Goal: Contribute content: Contribute content

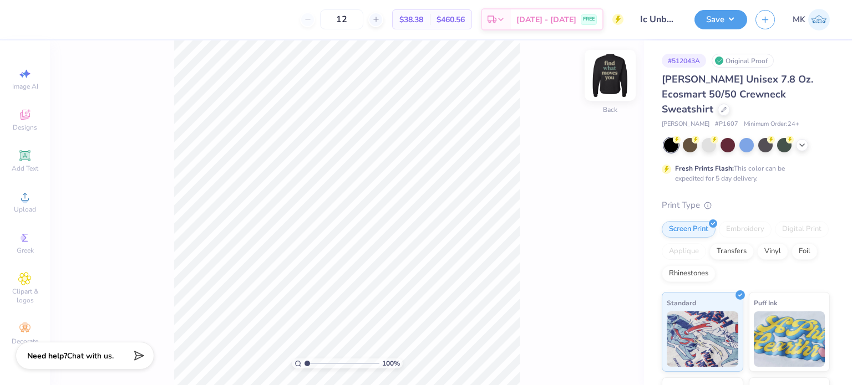
click at [611, 78] on img at bounding box center [610, 75] width 44 height 44
click at [33, 18] on div at bounding box center [30, 19] width 16 height 16
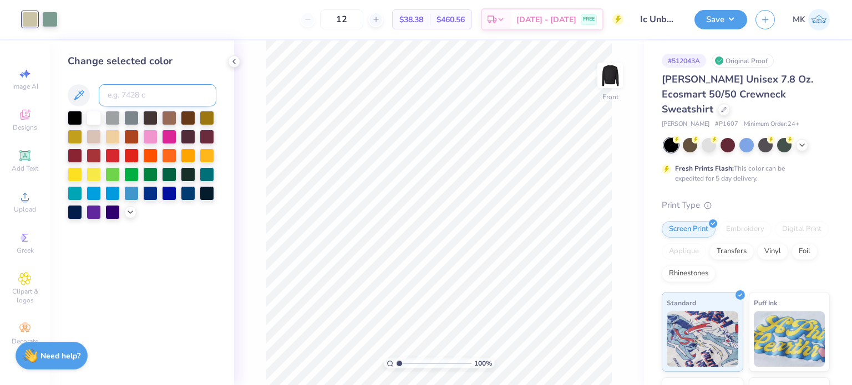
click at [157, 89] on input at bounding box center [158, 95] width 118 height 22
type input "2577"
click at [44, 17] on div at bounding box center [50, 19] width 16 height 16
click at [131, 100] on input at bounding box center [158, 95] width 118 height 22
type input "2577"
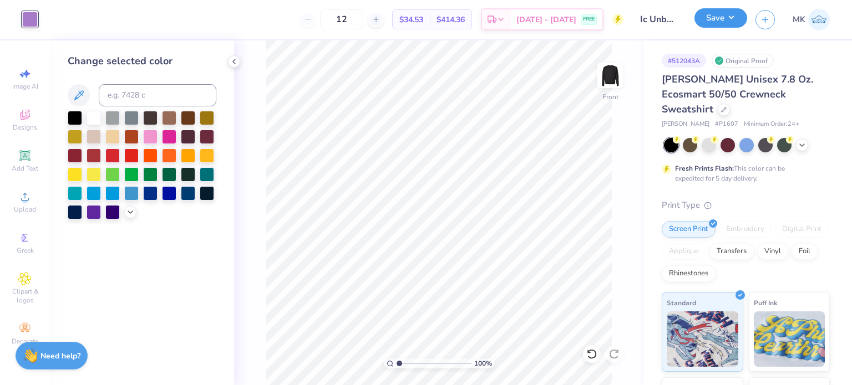
click at [730, 19] on button "Save" at bounding box center [720, 17] width 53 height 19
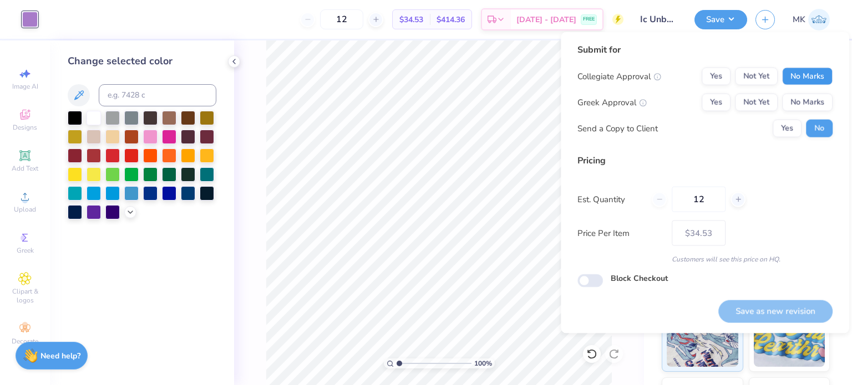
click at [816, 77] on button "No Marks" at bounding box center [807, 77] width 50 height 18
click at [808, 96] on button "No Marks" at bounding box center [807, 103] width 50 height 18
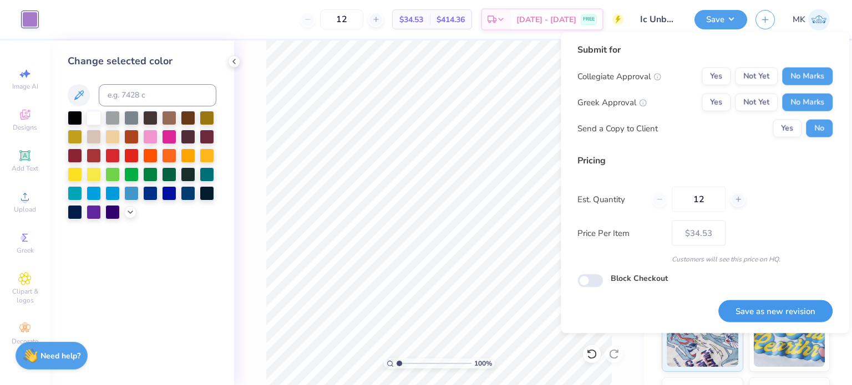
click at [756, 315] on button "Save as new revision" at bounding box center [775, 311] width 114 height 23
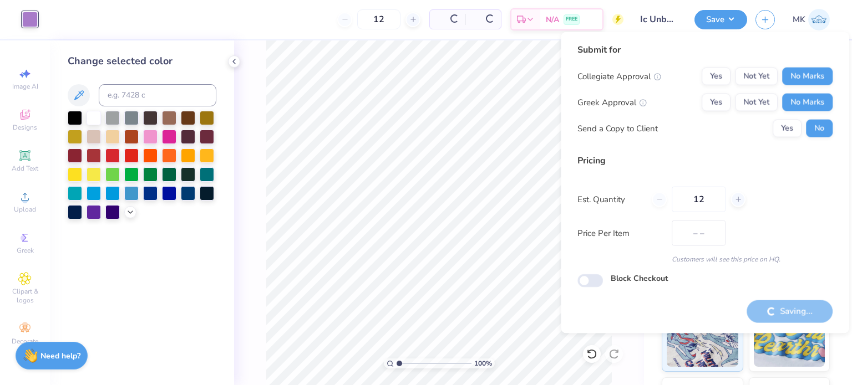
type input "$34.53"
